Goal: Navigation & Orientation: Find specific page/section

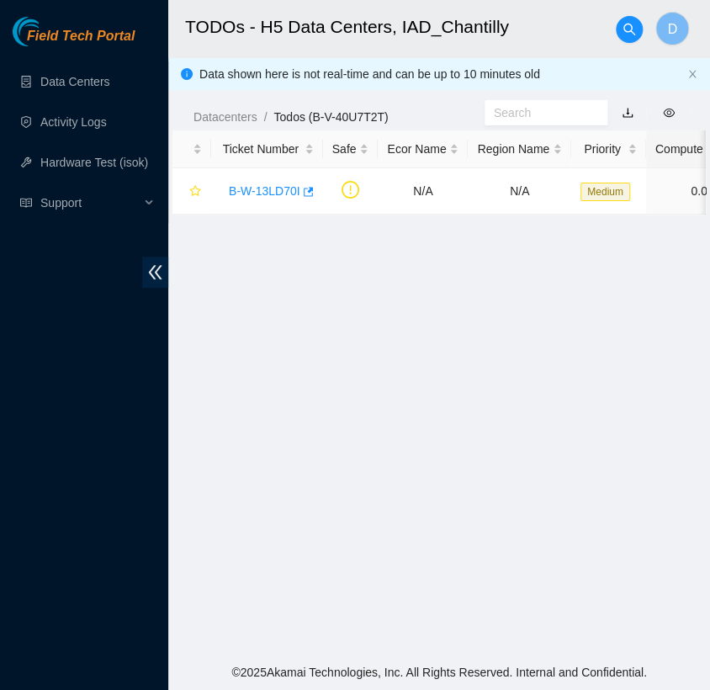
scroll to position [415, 0]
click at [387, 352] on main "TODOs - H5 Data Centers, IAD_Chantilly D Data shown here is not real-time and c…" at bounding box center [439, 327] width 542 height 654
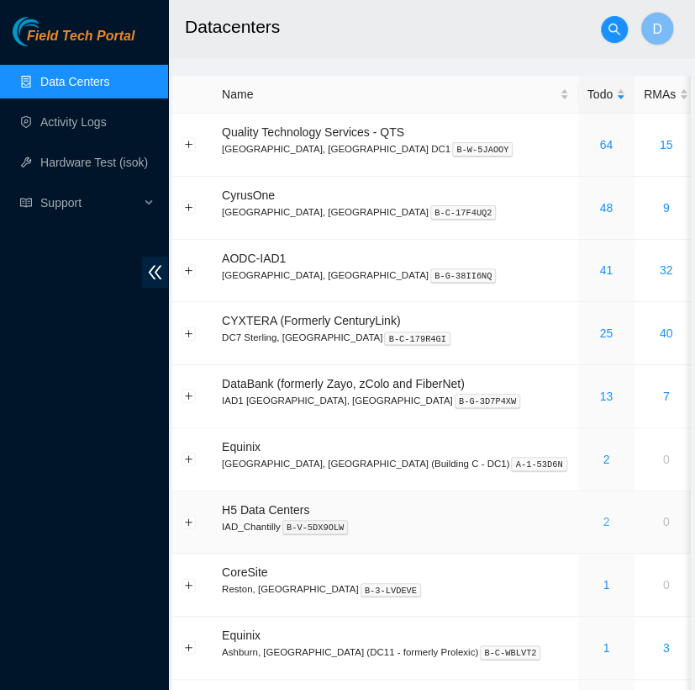
click at [603, 521] on link "2" at bounding box center [606, 521] width 7 height 13
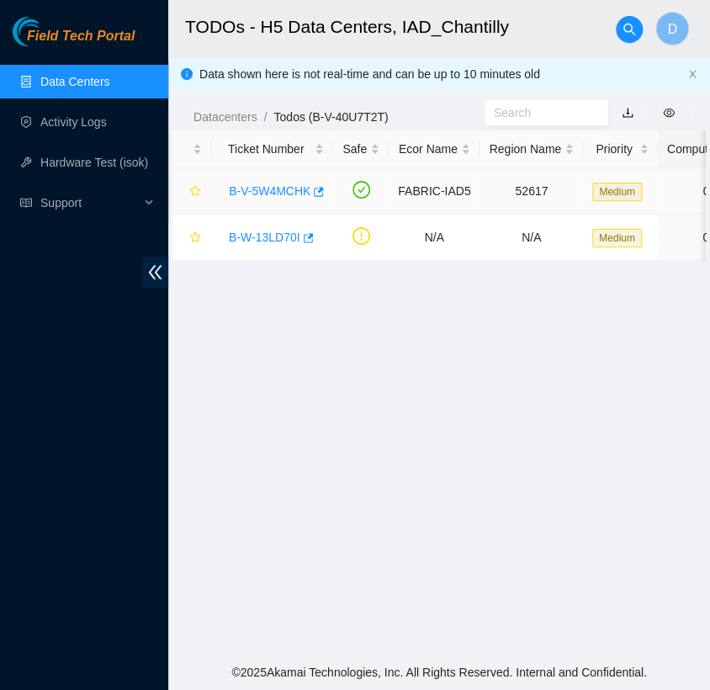
click at [264, 188] on link "B-V-5W4MCHK" at bounding box center [270, 190] width 82 height 13
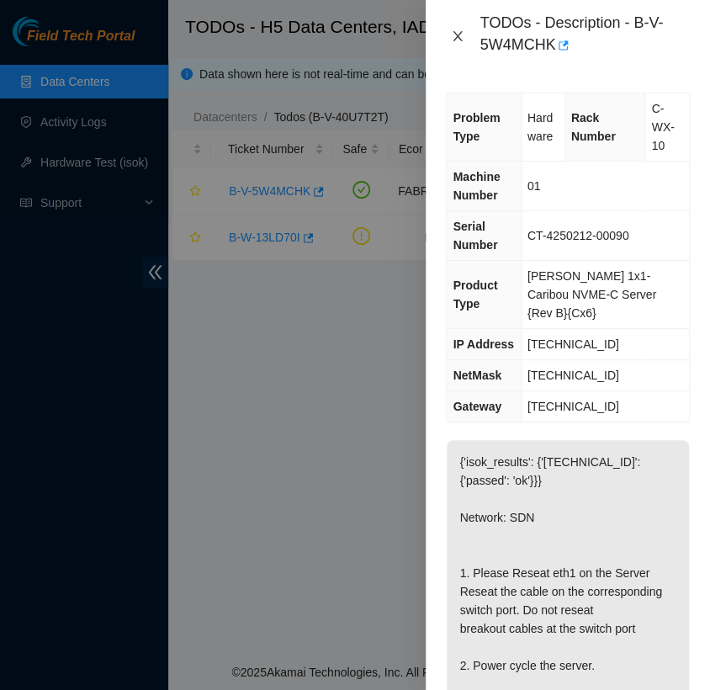
click at [457, 36] on icon "close" at bounding box center [457, 36] width 9 height 10
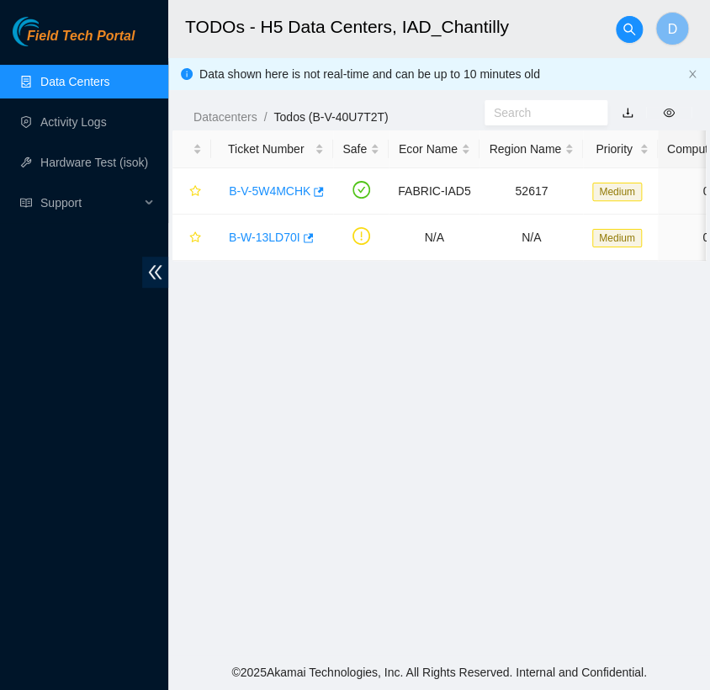
click at [109, 80] on link "Data Centers" at bounding box center [74, 81] width 69 height 13
